Goal: Information Seeking & Learning: Find specific fact

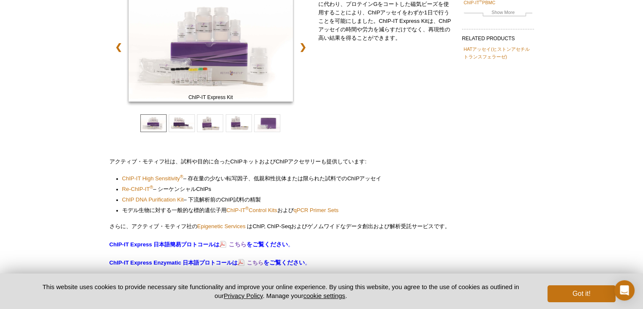
scroll to position [325, 0]
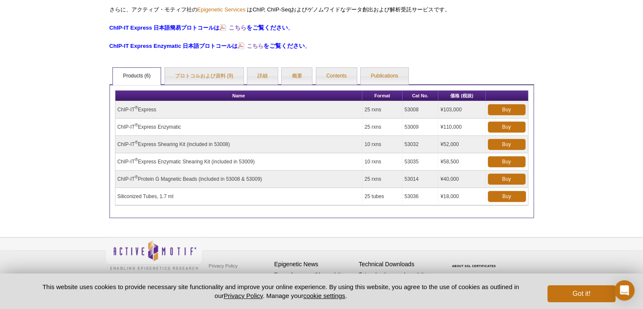
click at [452, 121] on td "¥110,000" at bounding box center [461, 126] width 47 height 17
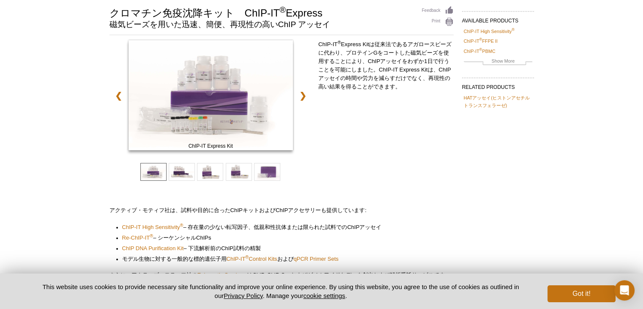
scroll to position [29, 0]
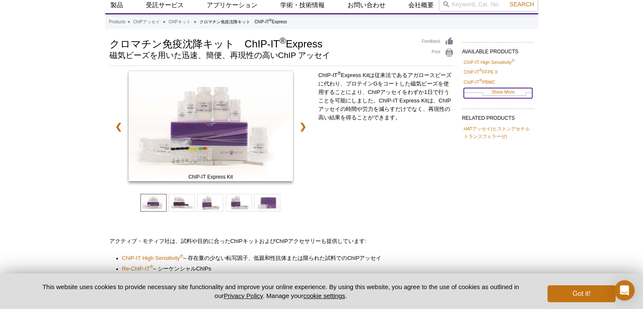
click at [512, 90] on link "Show More" at bounding box center [498, 93] width 68 height 10
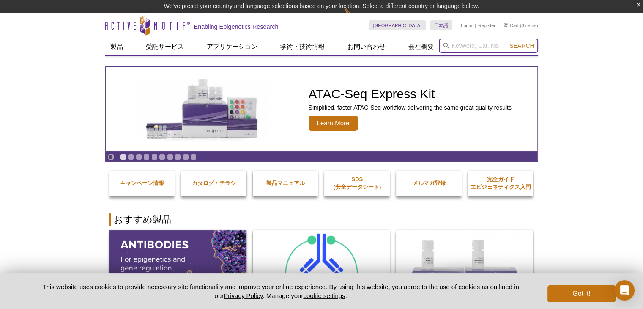
click at [467, 43] on input "search" at bounding box center [488, 45] width 99 height 14
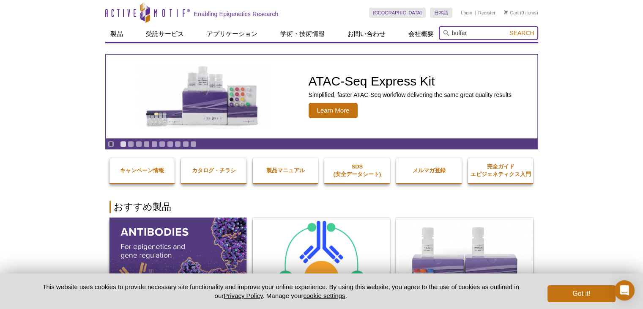
type input "buffer"
click at [507, 29] on button "Search" at bounding box center [522, 33] width 30 height 8
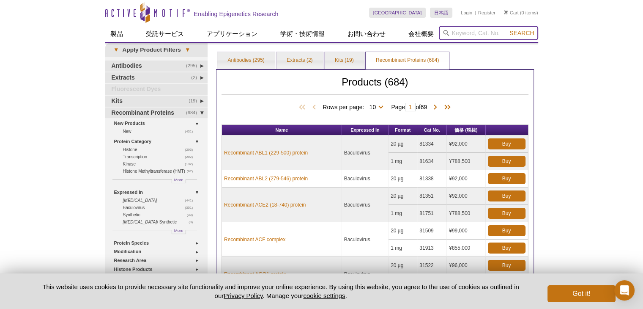
click at [469, 36] on input "search" at bounding box center [488, 33] width 99 height 14
type input "AM2"
click at [507, 29] on button "Search" at bounding box center [522, 33] width 30 height 8
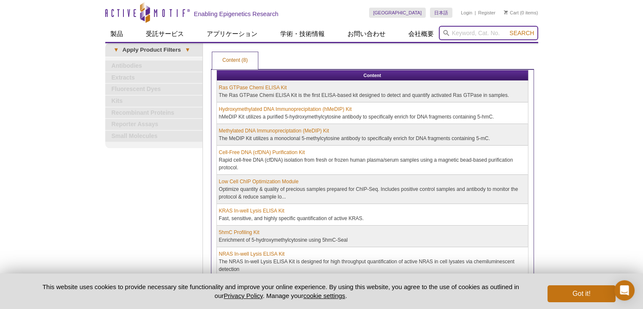
click at [465, 31] on input "search" at bounding box center [488, 33] width 99 height 14
type input "c"
type input "reverse closs"
click at [507, 29] on button "Search" at bounding box center [522, 33] width 30 height 8
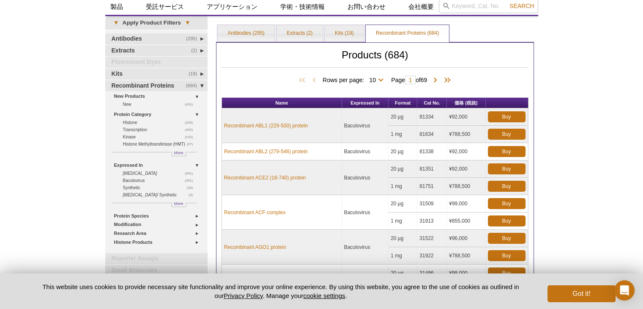
scroll to position [42, 0]
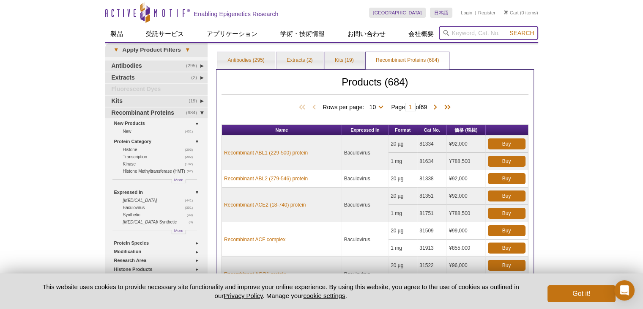
click at [473, 37] on input "search" at bounding box center [488, 33] width 99 height 14
type input "buffer"
click at [507, 29] on button "Search" at bounding box center [522, 33] width 30 height 8
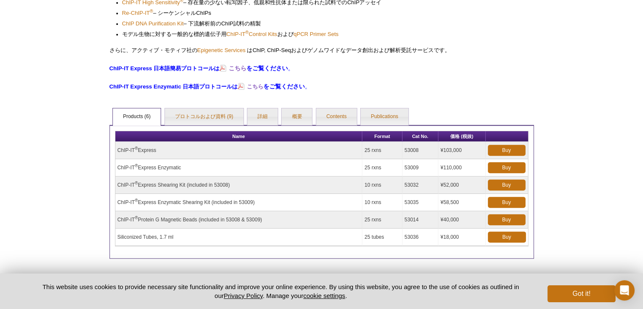
scroll to position [325, 0]
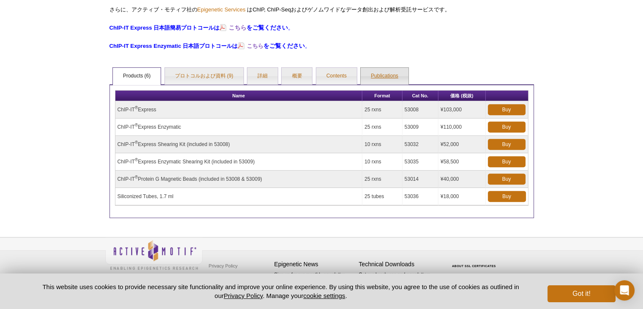
click at [383, 75] on link "Publications" at bounding box center [385, 76] width 48 height 17
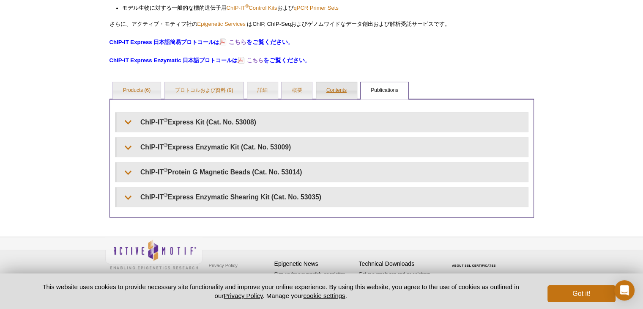
click at [348, 87] on link "Contents" at bounding box center [336, 90] width 41 height 17
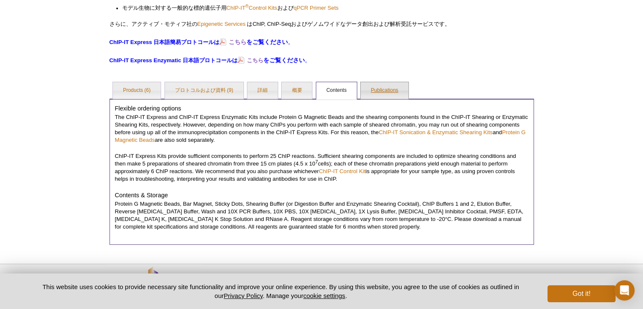
click at [381, 86] on link "Publications" at bounding box center [385, 90] width 48 height 17
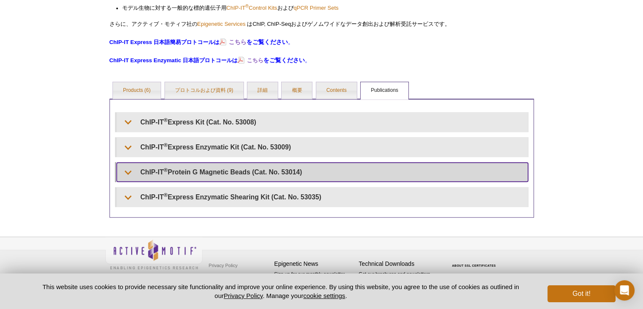
click at [317, 169] on summary "ChIP-IT ® Protein G Magnetic Beads (Cat. No. 53014)" at bounding box center [322, 171] width 411 height 19
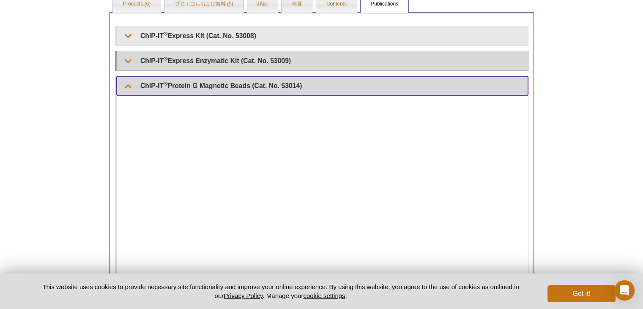
scroll to position [395, 0]
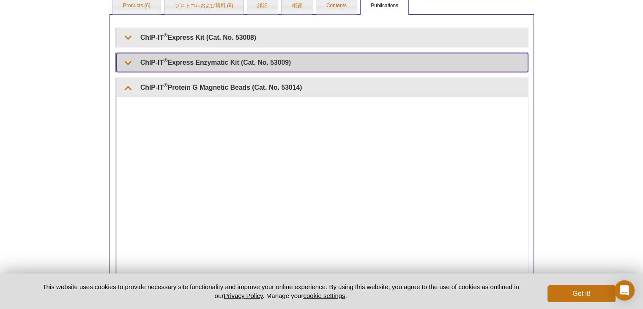
click at [257, 63] on summary "ChIP-IT ® Express Enzymatic Kit (Cat. No. 53009)" at bounding box center [322, 62] width 411 height 19
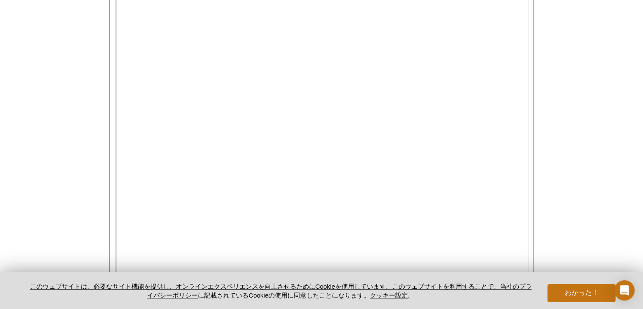
scroll to position [626, 0]
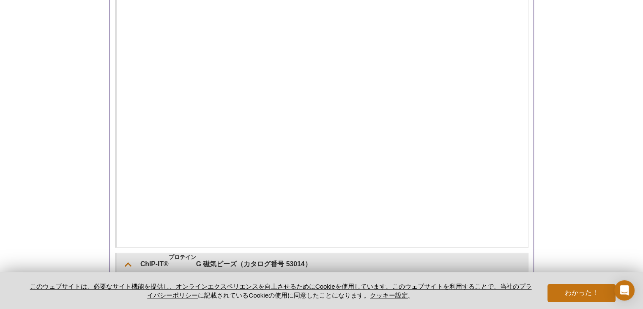
click at [579, 80] on div "Active Motif Logo エピジェネティクス研究を可能にする 0 検索 コンテンツにスキップ Active Motif Logo エピジェネティクス…" at bounding box center [321, 4] width 643 height 1260
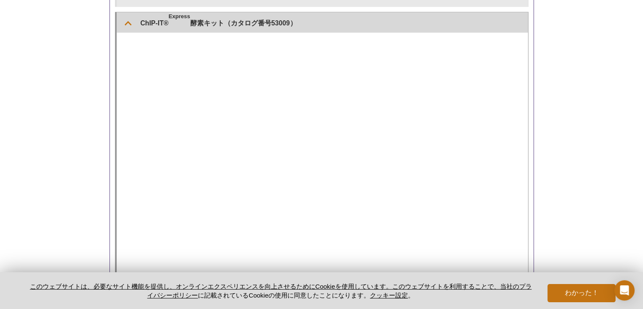
scroll to position [287, 0]
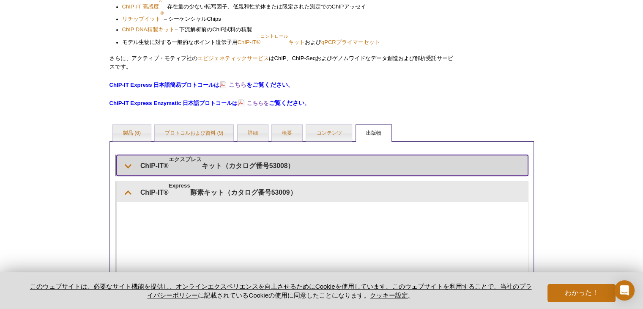
click at [283, 162] on font "キット（カタログ番号53008）" at bounding box center [248, 165] width 93 height 7
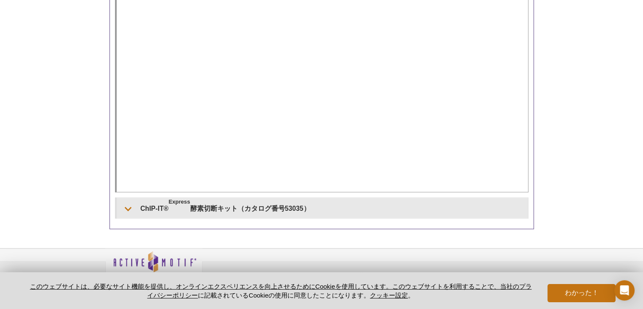
scroll to position [1331, 0]
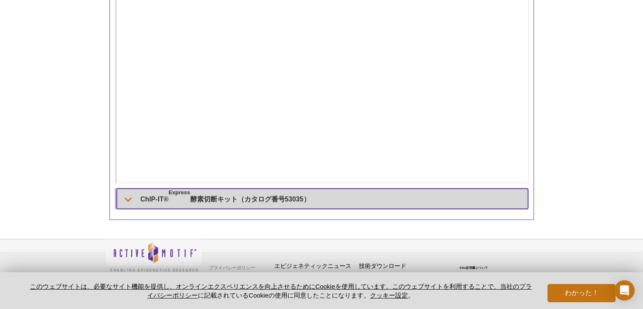
click at [344, 201] on summary "ChIP-IT® Express 酵素切断キット（カタログ番号53035）" at bounding box center [322, 198] width 411 height 20
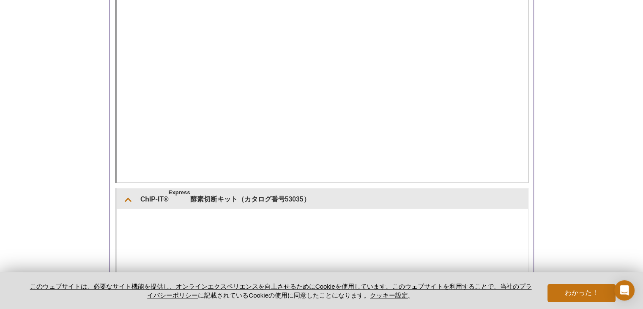
click at [524, 99] on div at bounding box center [322, 66] width 411 height 231
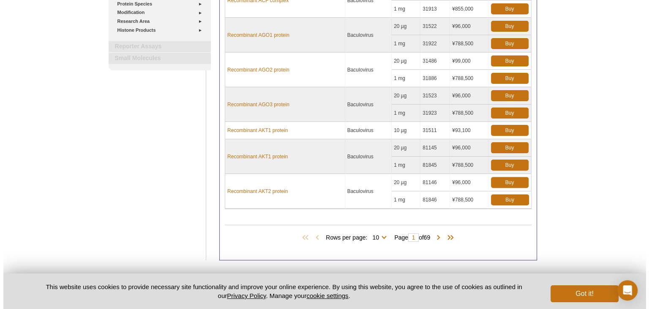
scroll to position [254, 0]
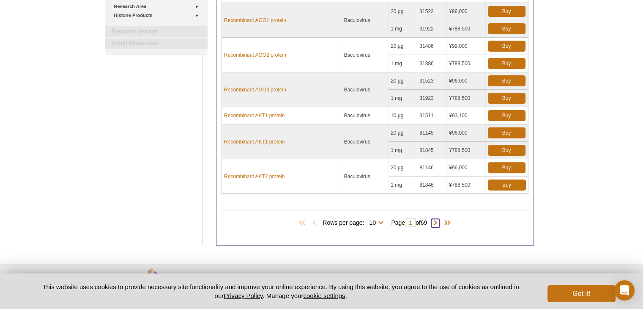
click at [437, 219] on span at bounding box center [435, 223] width 8 height 8
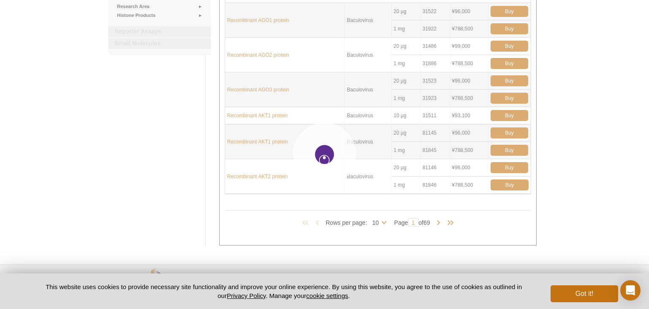
type input "2"
